Goal: Navigation & Orientation: Find specific page/section

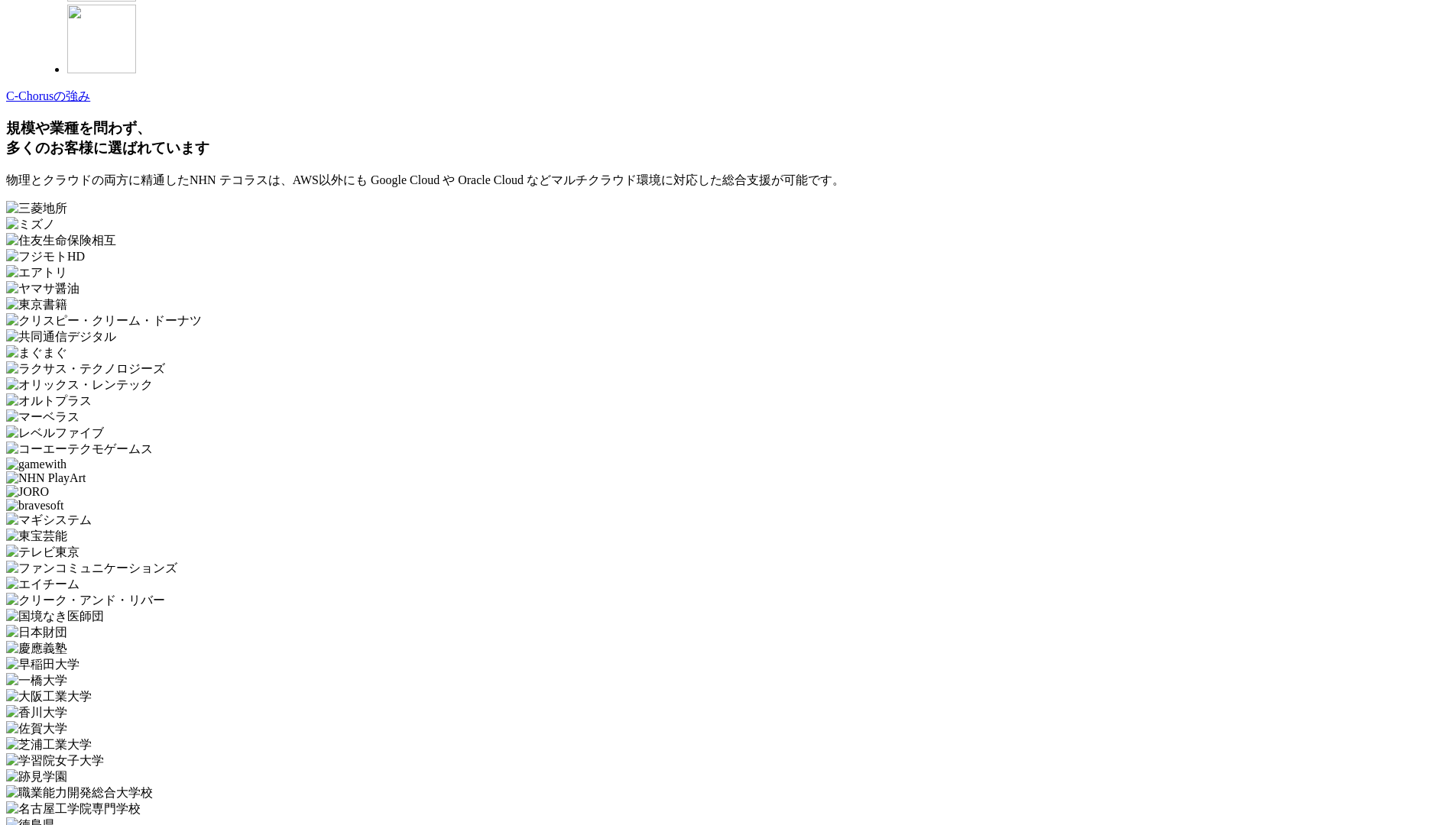
scroll to position [4574, 0]
